Goal: Navigation & Orientation: Understand site structure

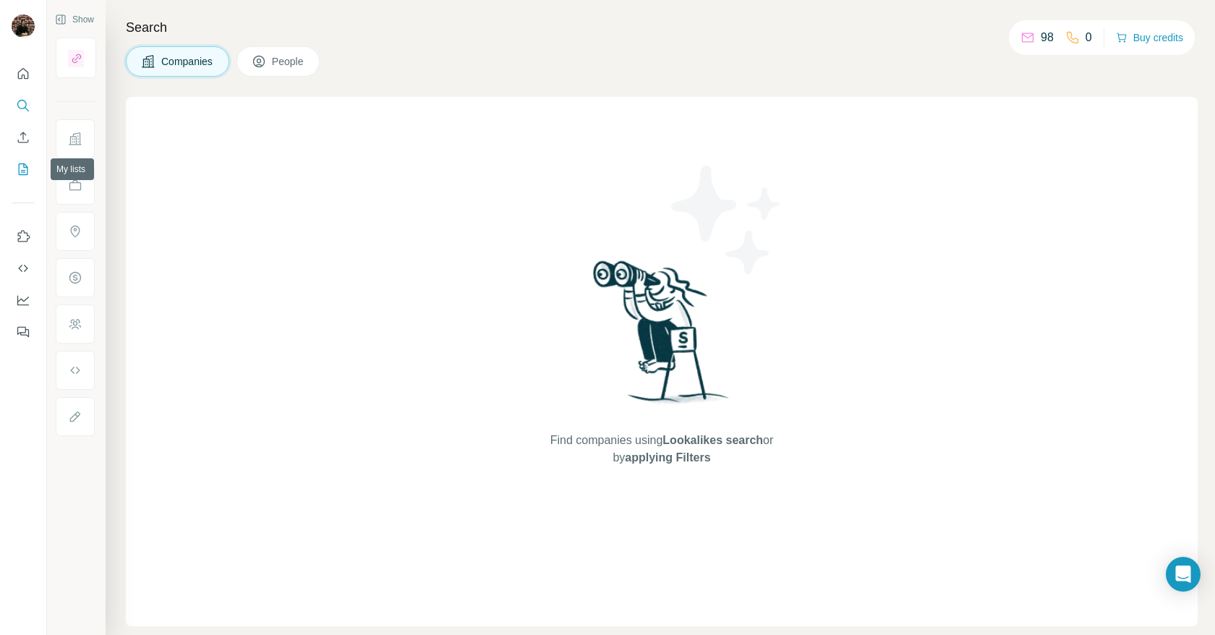
click at [21, 166] on icon "My lists" at bounding box center [23, 169] width 14 height 14
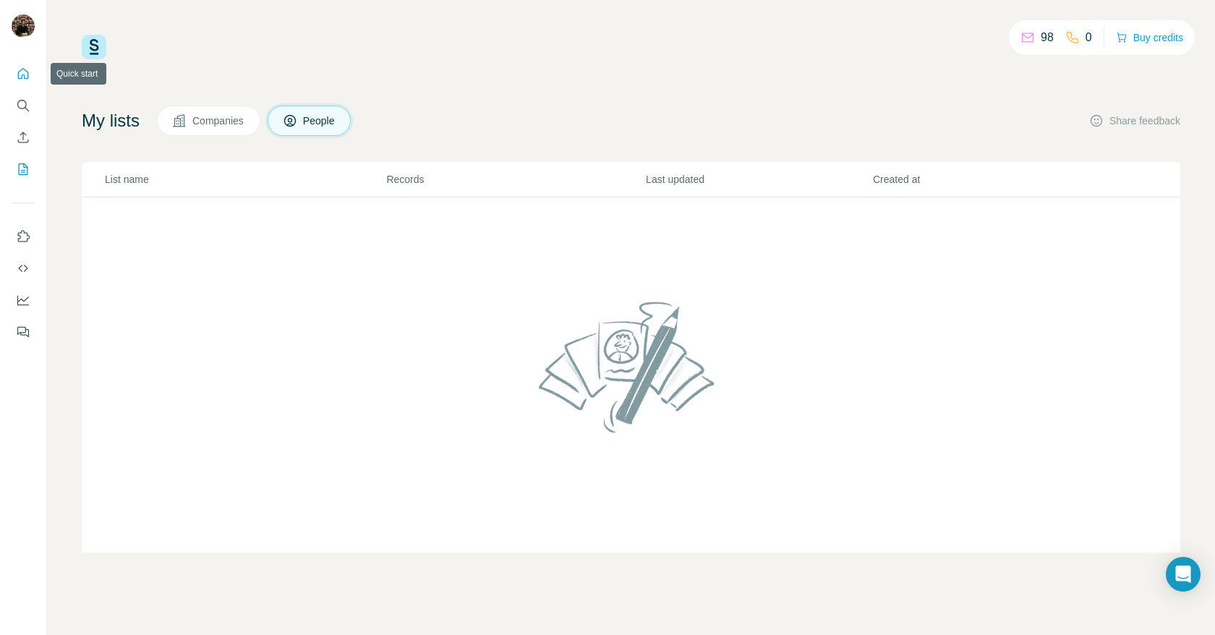
click at [27, 71] on icon "Quick start" at bounding box center [23, 73] width 11 height 11
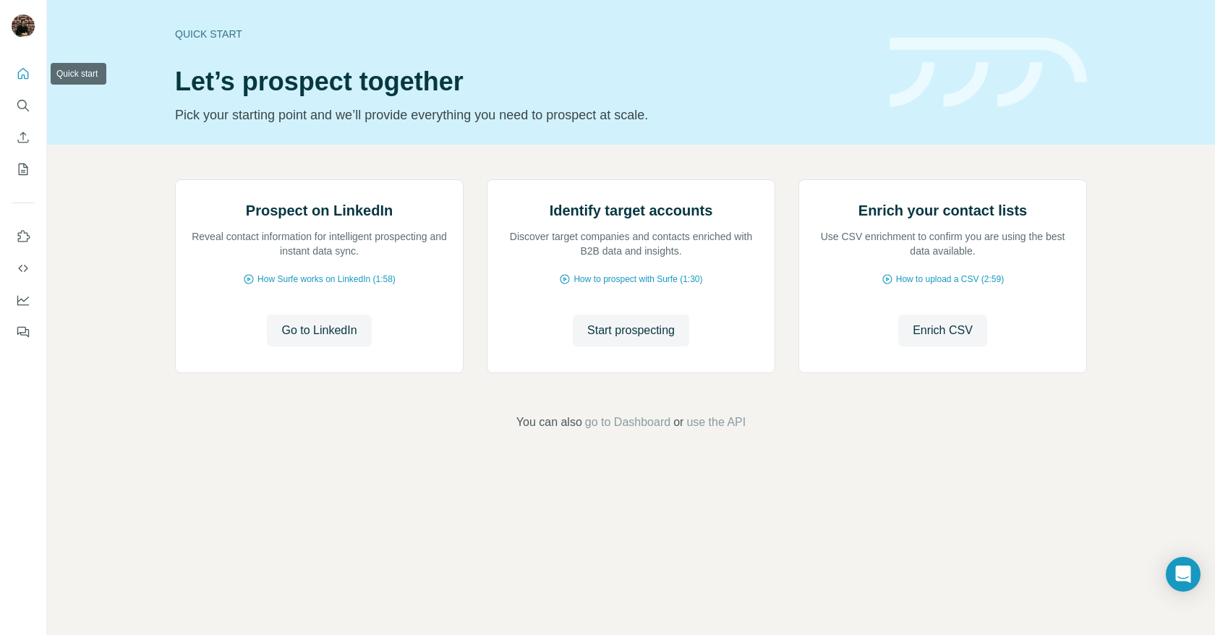
click at [22, 76] on icon "Quick start" at bounding box center [23, 73] width 11 height 11
click at [22, 165] on icon "My lists" at bounding box center [23, 169] width 14 height 14
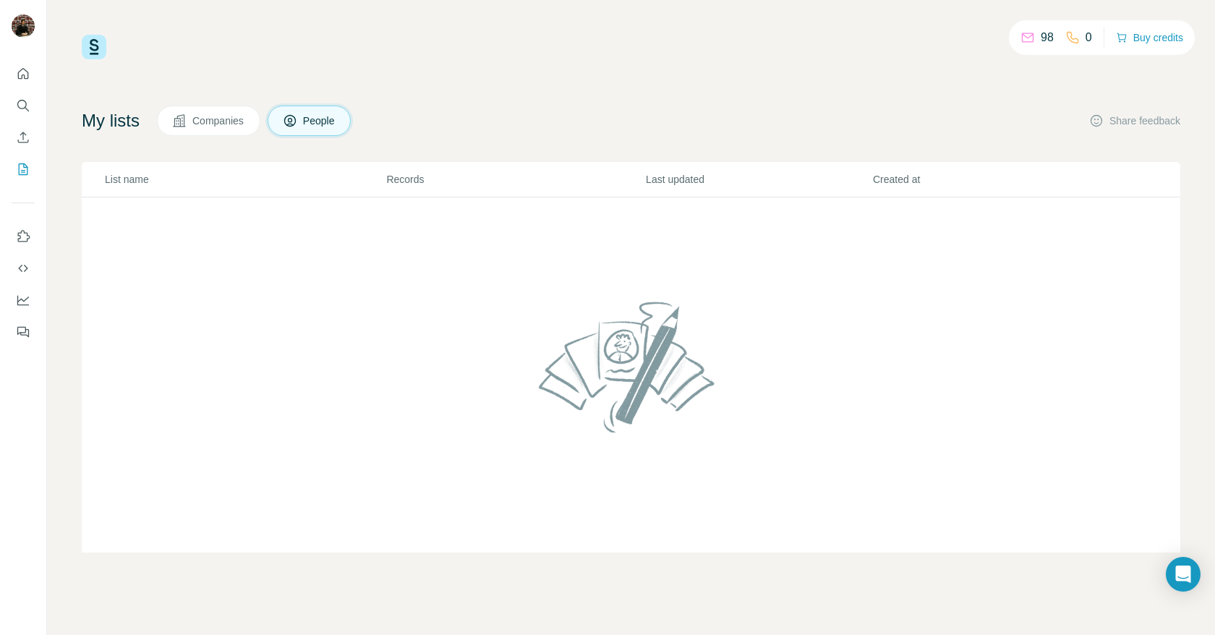
click at [1022, 37] on icon at bounding box center [1028, 35] width 12 height 5
click at [21, 234] on icon "Use Surfe on LinkedIn" at bounding box center [23, 236] width 14 height 14
click at [24, 299] on icon "Dashboard" at bounding box center [23, 300] width 14 height 14
